Goal: Task Accomplishment & Management: Manage account settings

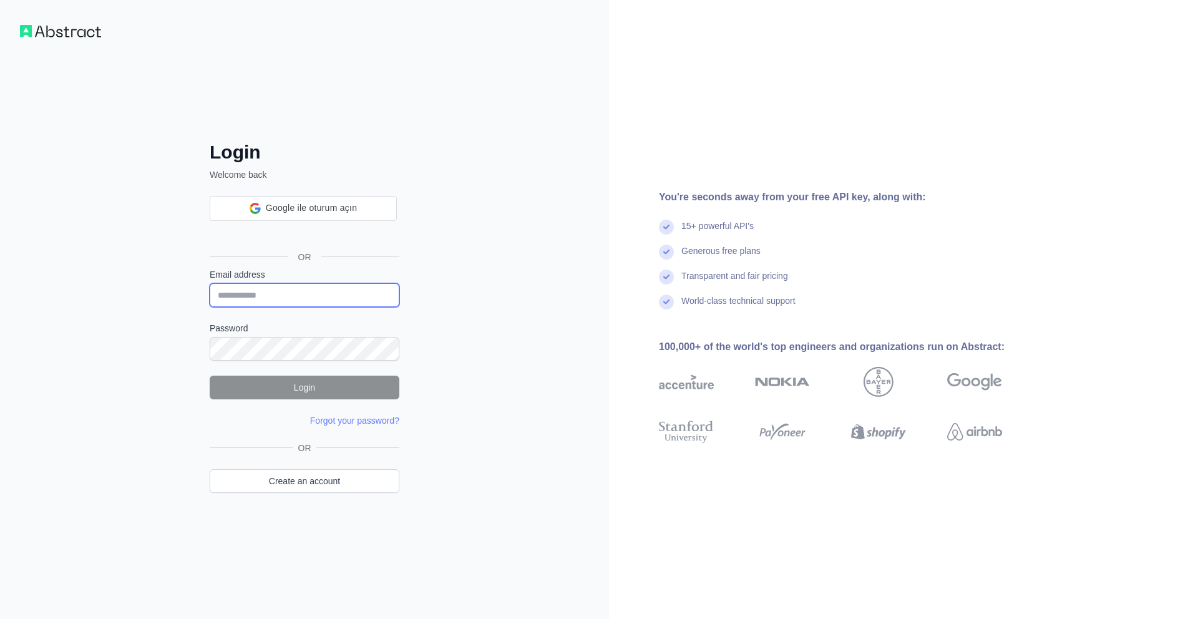
click at [295, 283] on input "Email address" at bounding box center [305, 295] width 190 height 24
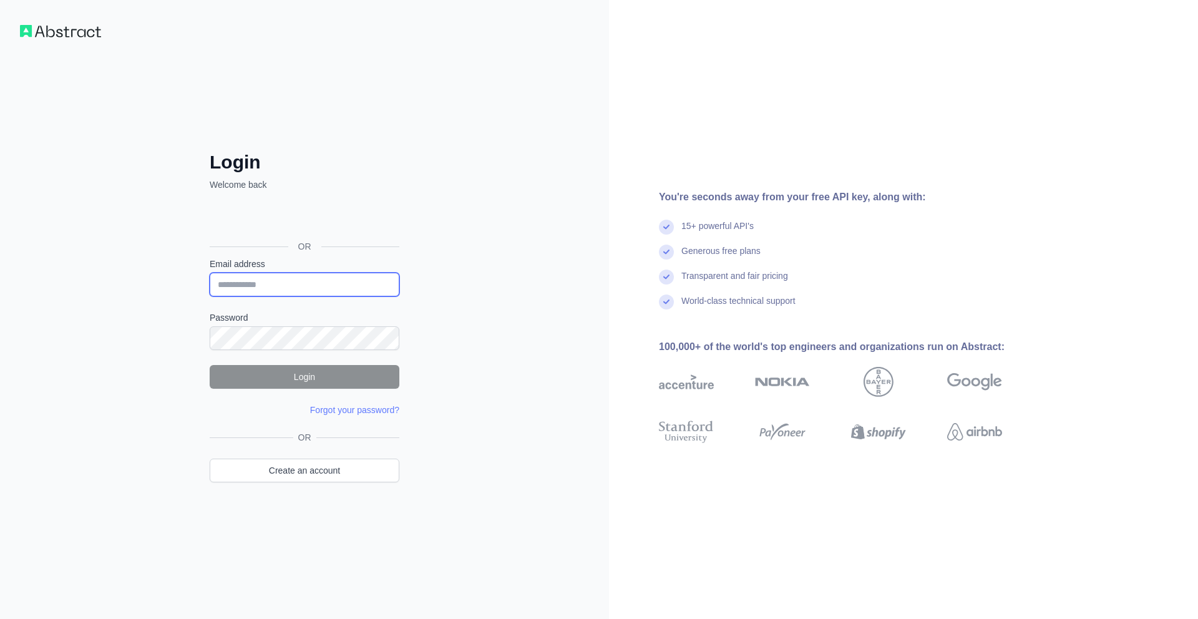
paste input "**********"
type input "**********"
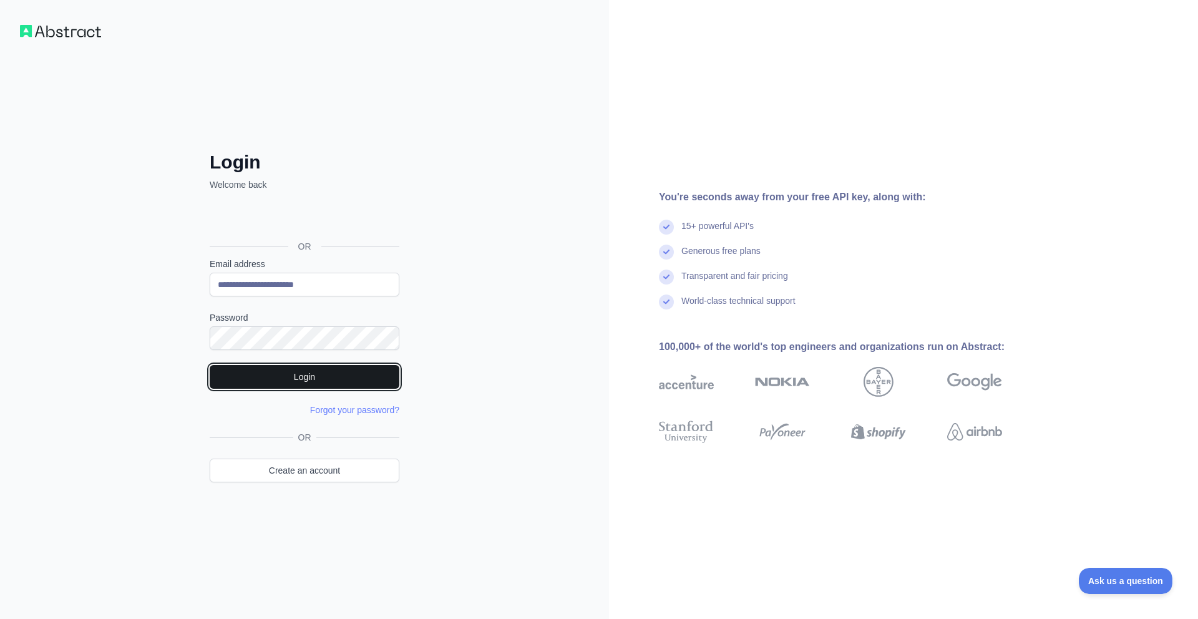
click at [293, 369] on button "Login" at bounding box center [305, 377] width 190 height 24
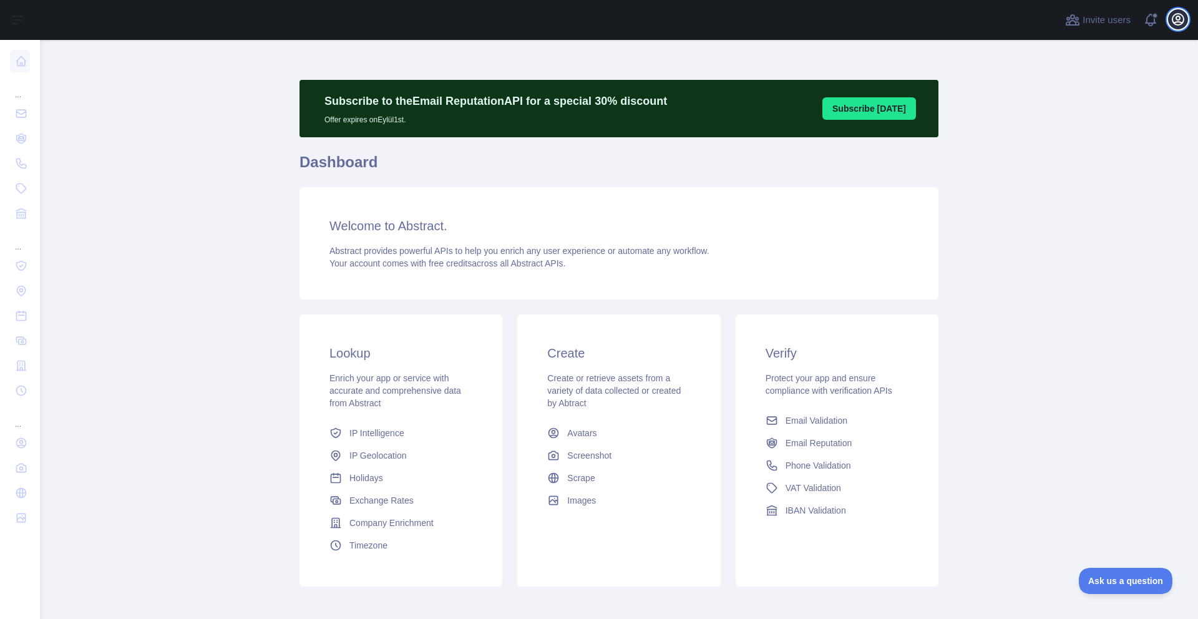
click at [1176, 22] on icon "button" at bounding box center [1177, 19] width 11 height 11
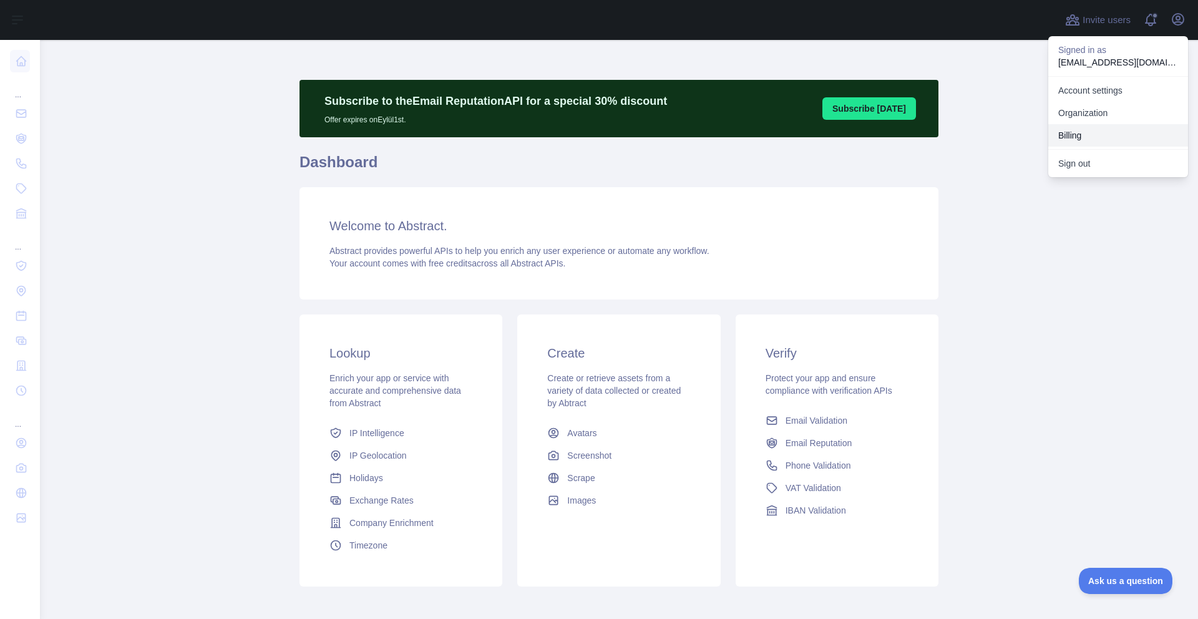
click at [1059, 135] on button "Billing" at bounding box center [1118, 135] width 140 height 22
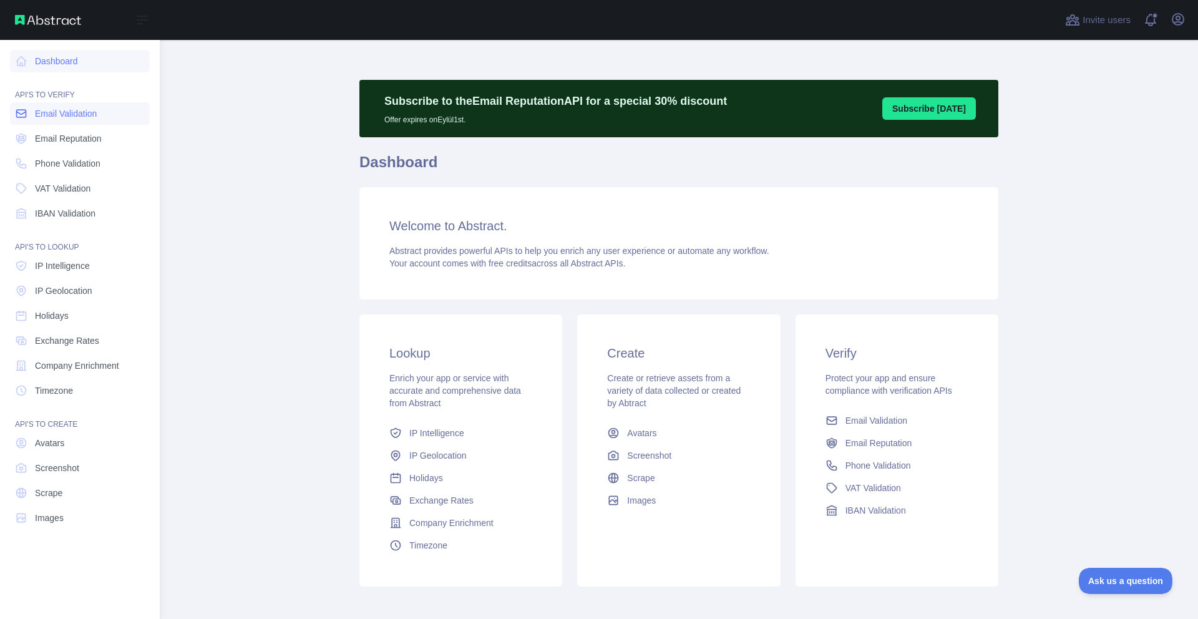
click at [64, 115] on span "Email Validation" at bounding box center [66, 113] width 62 height 12
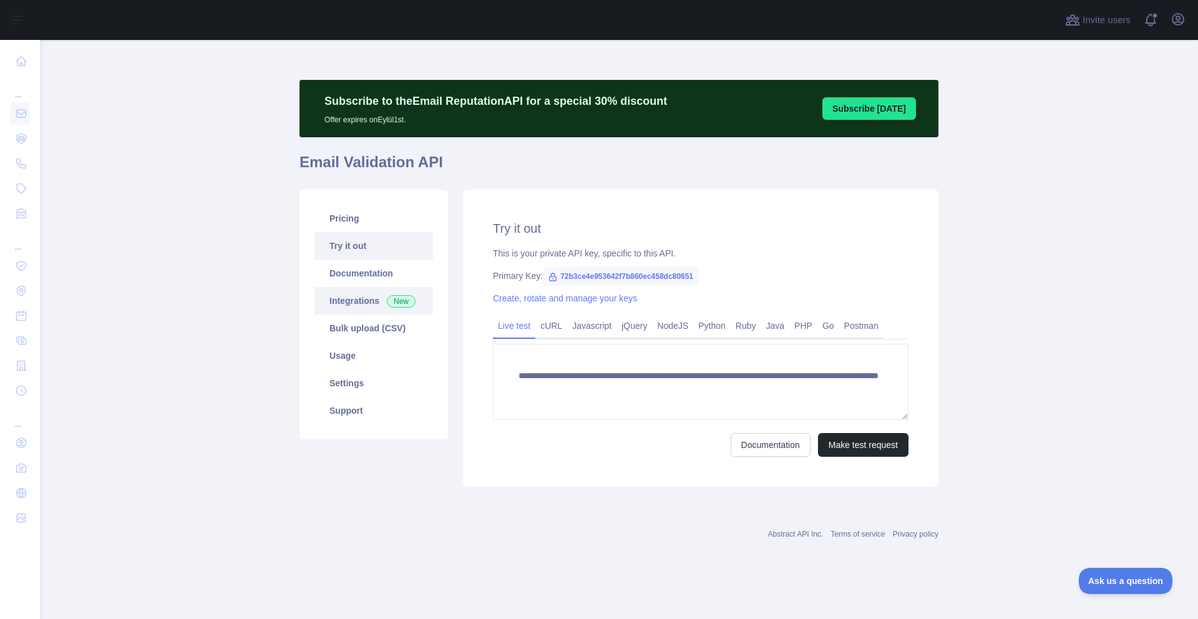
click at [346, 304] on link "Integrations New" at bounding box center [373, 300] width 119 height 27
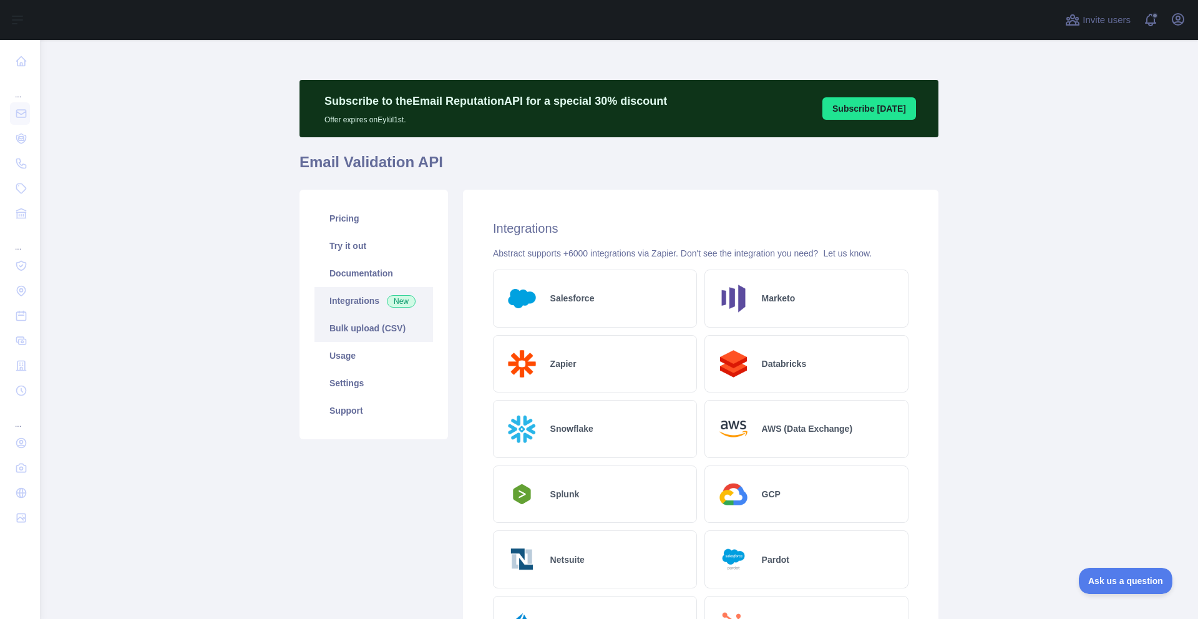
click at [348, 323] on link "Bulk upload (CSV)" at bounding box center [373, 327] width 119 height 27
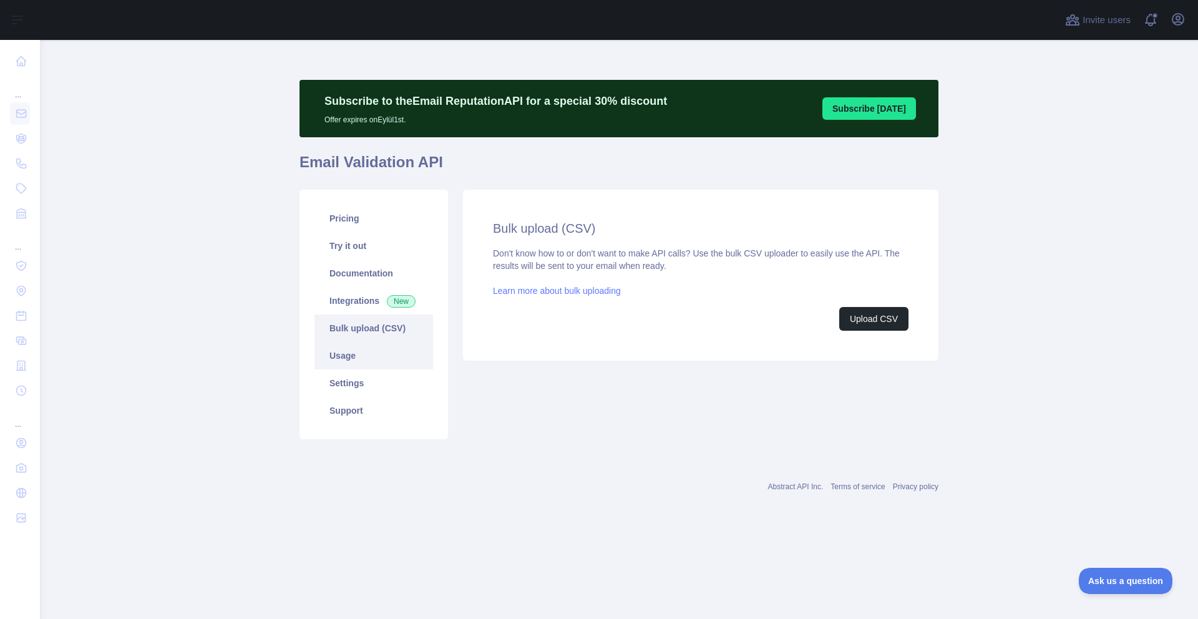
click at [356, 343] on link "Usage" at bounding box center [373, 355] width 119 height 27
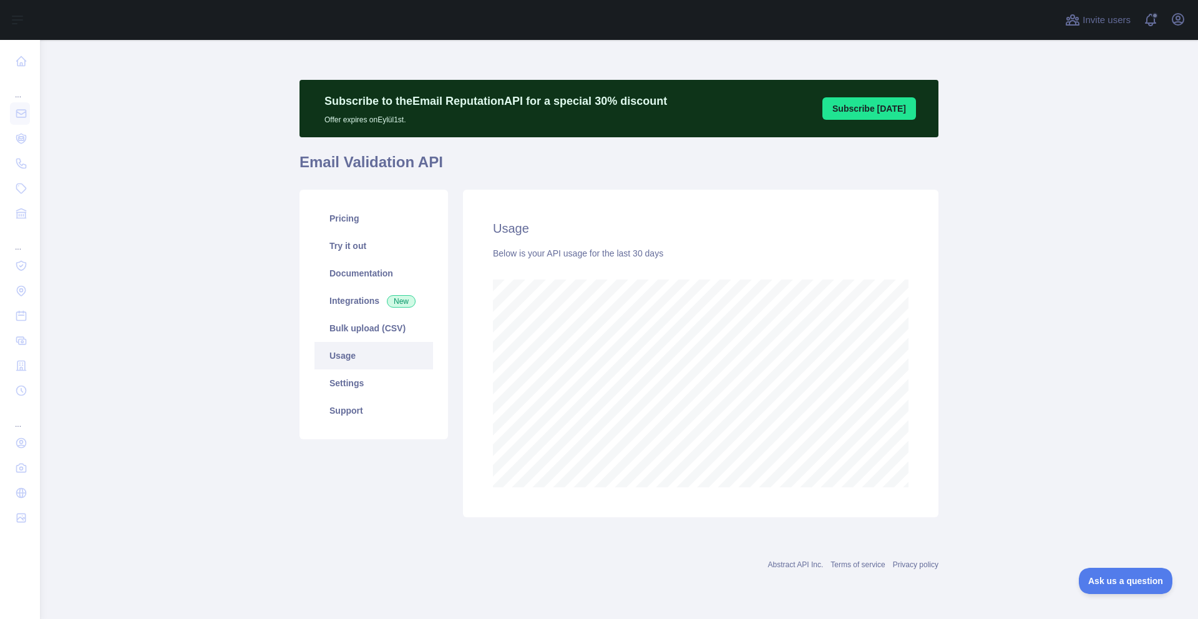
scroll to position [579, 1158]
click at [1180, 20] on icon "button" at bounding box center [1178, 19] width 15 height 15
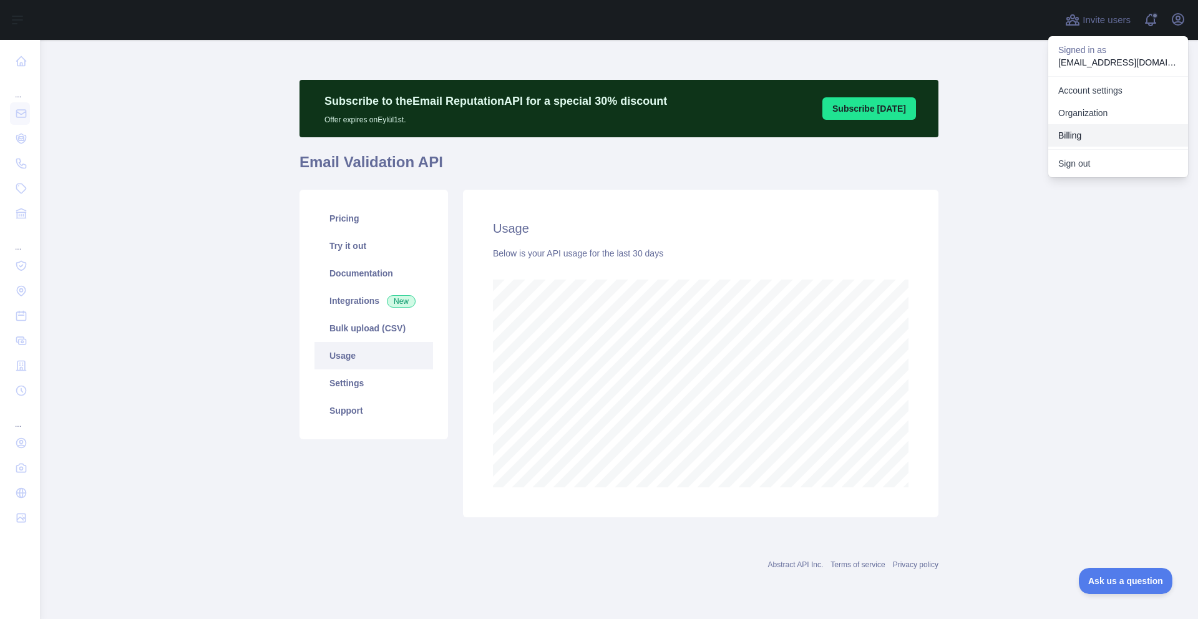
click at [1090, 129] on button "Billing" at bounding box center [1118, 135] width 140 height 22
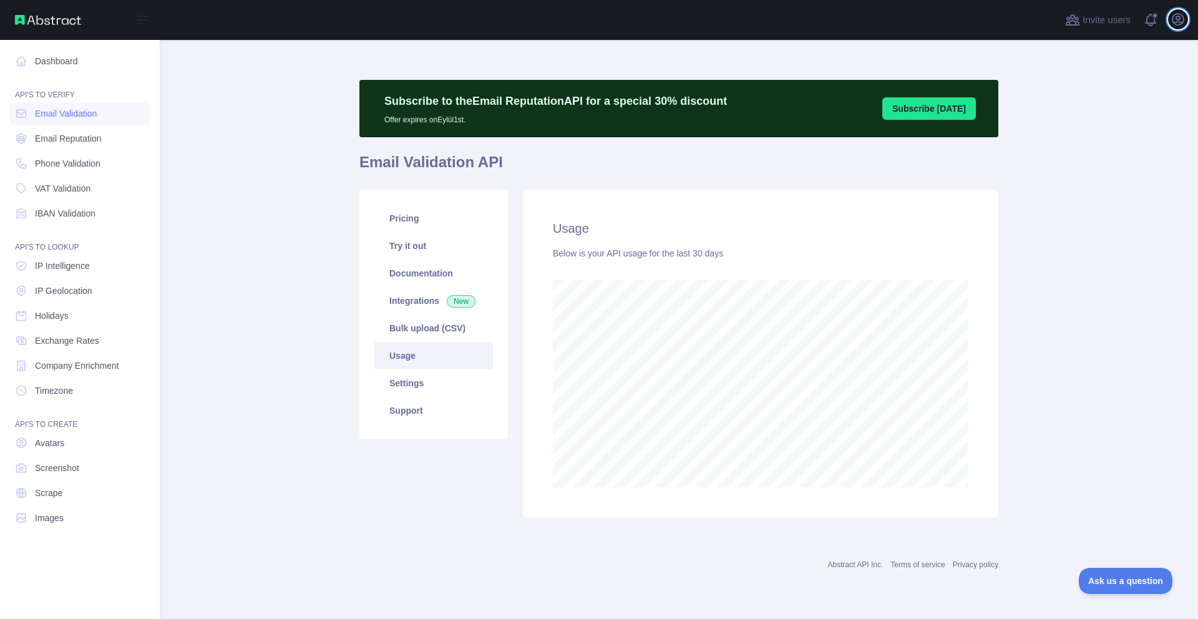
scroll to position [623419, 622840]
